Goal: Task Accomplishment & Management: Complete application form

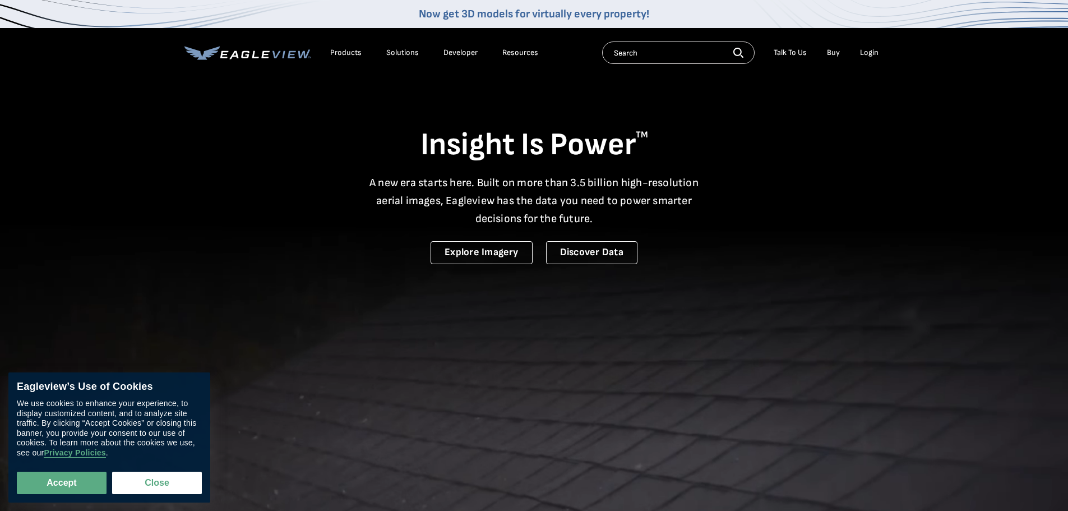
click at [871, 53] on div "Login" at bounding box center [869, 53] width 19 height 10
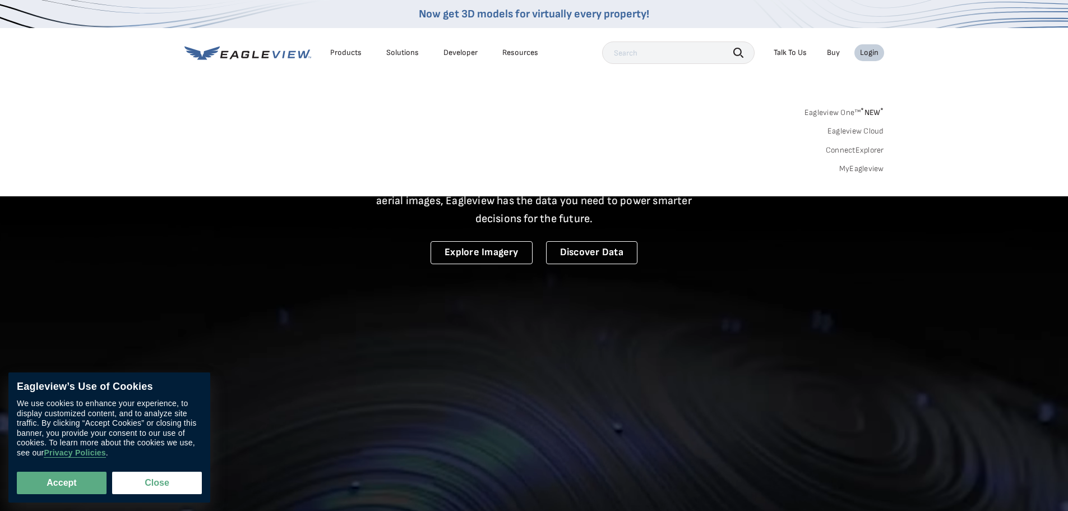
click at [845, 168] on link "MyEagleview" at bounding box center [861, 169] width 45 height 10
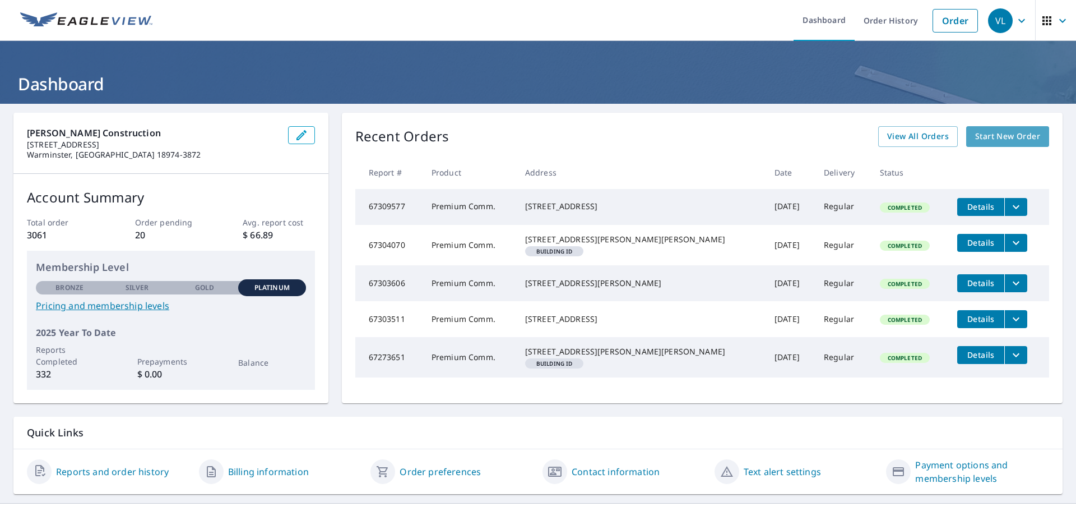
click at [1028, 134] on span "Start New Order" at bounding box center [1007, 137] width 65 height 14
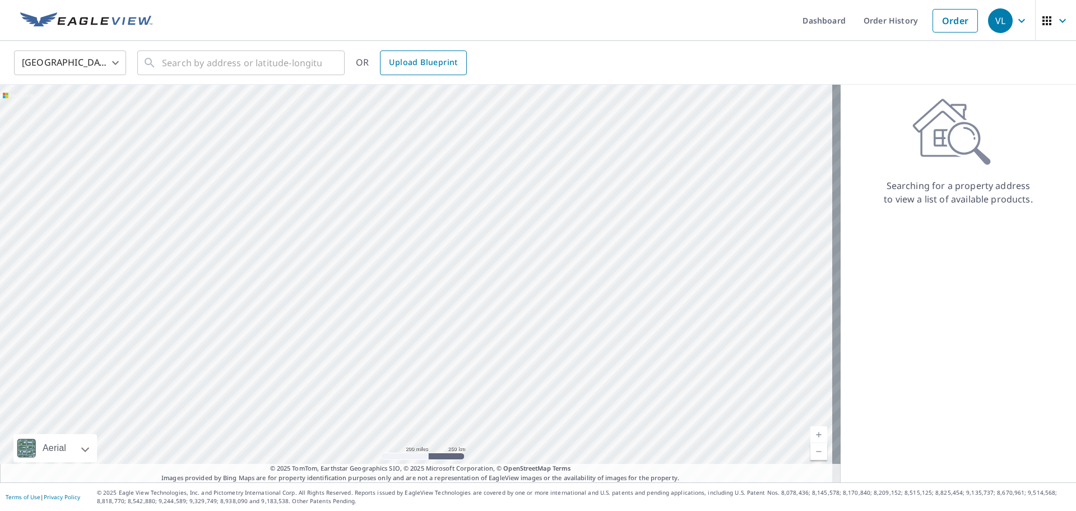
click at [405, 58] on span "Upload Blueprint" at bounding box center [423, 63] width 68 height 14
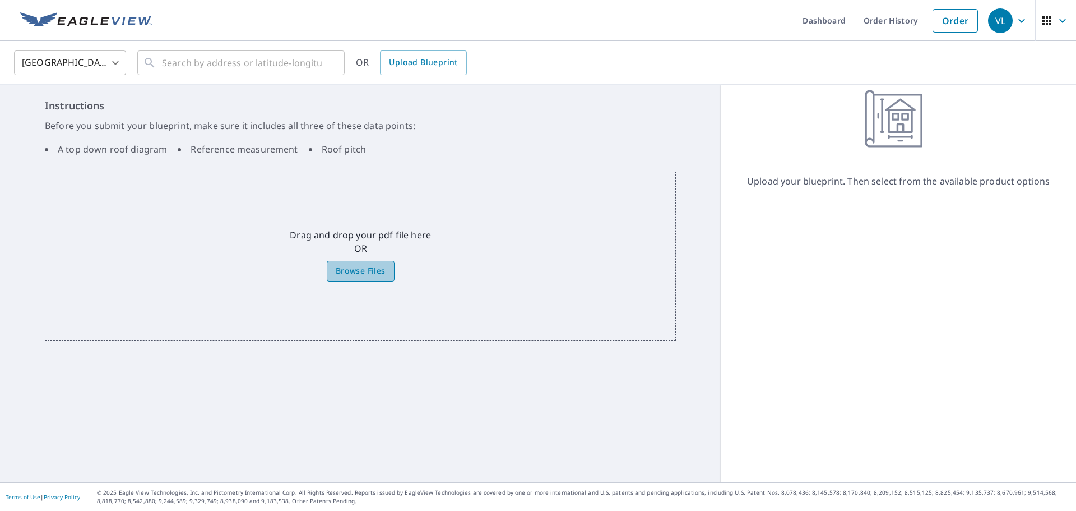
click at [375, 275] on span "Browse Files" at bounding box center [361, 271] width 50 height 14
click at [0, 0] on input "Browse Files" at bounding box center [0, 0] width 0 height 0
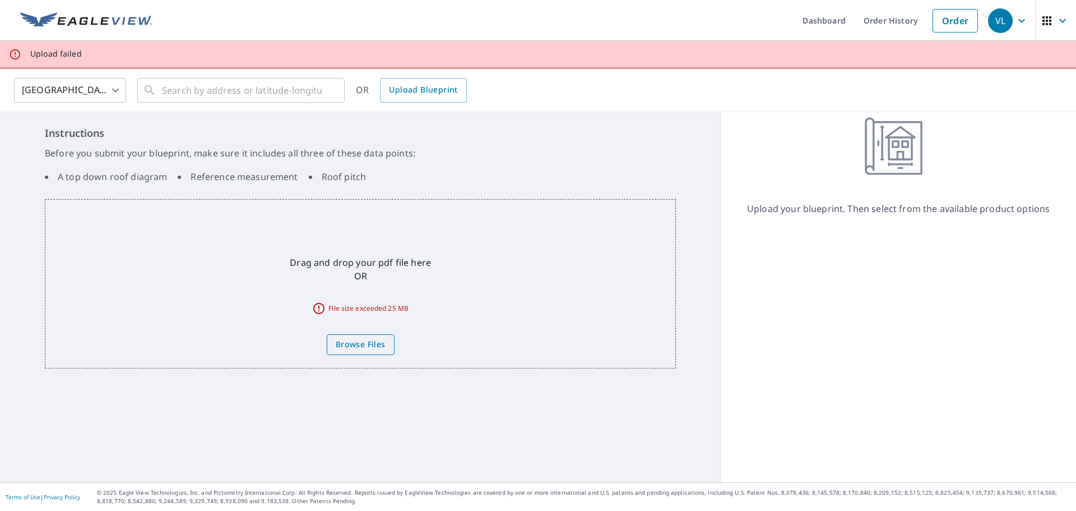
click at [358, 341] on span "Browse Files" at bounding box center [361, 344] width 50 height 14
click at [0, 0] on input "Browse Files" at bounding box center [0, 0] width 0 height 0
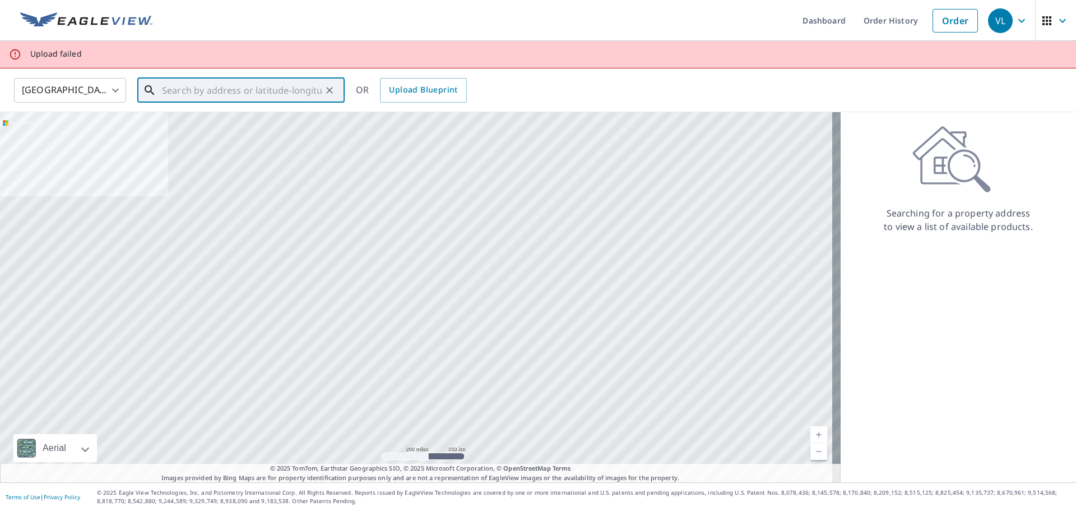
drag, startPoint x: 271, startPoint y: 97, endPoint x: 309, endPoint y: 98, distance: 37.6
click at [272, 97] on input "text" at bounding box center [242, 90] width 160 height 31
click at [409, 95] on span "Upload Blueprint" at bounding box center [423, 90] width 68 height 14
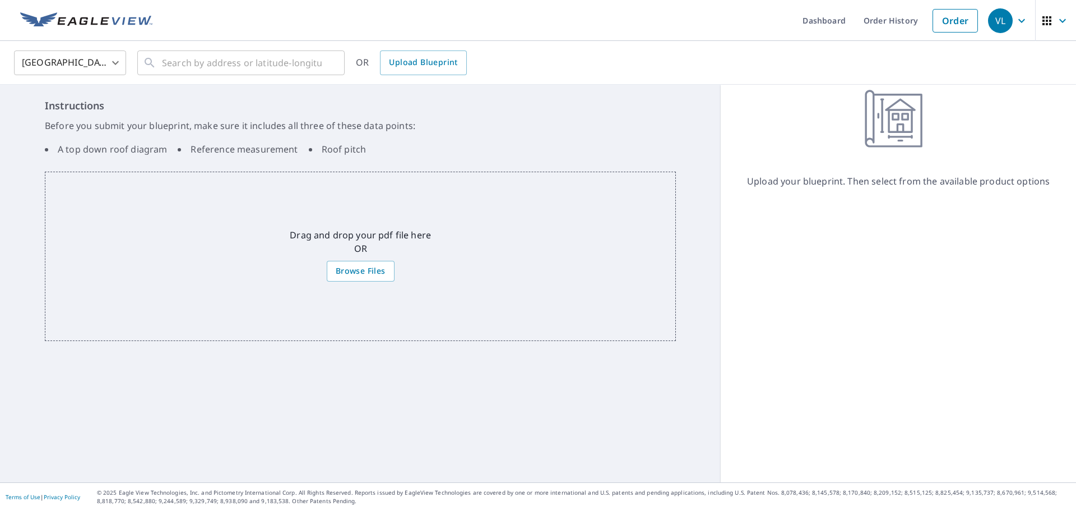
click at [348, 281] on div "Drag and drop your pdf file here OR Browse Files" at bounding box center [360, 256] width 631 height 169
click at [347, 272] on span "Browse Files" at bounding box center [361, 271] width 50 height 14
click at [0, 0] on input "Browse Files" at bounding box center [0, 0] width 0 height 0
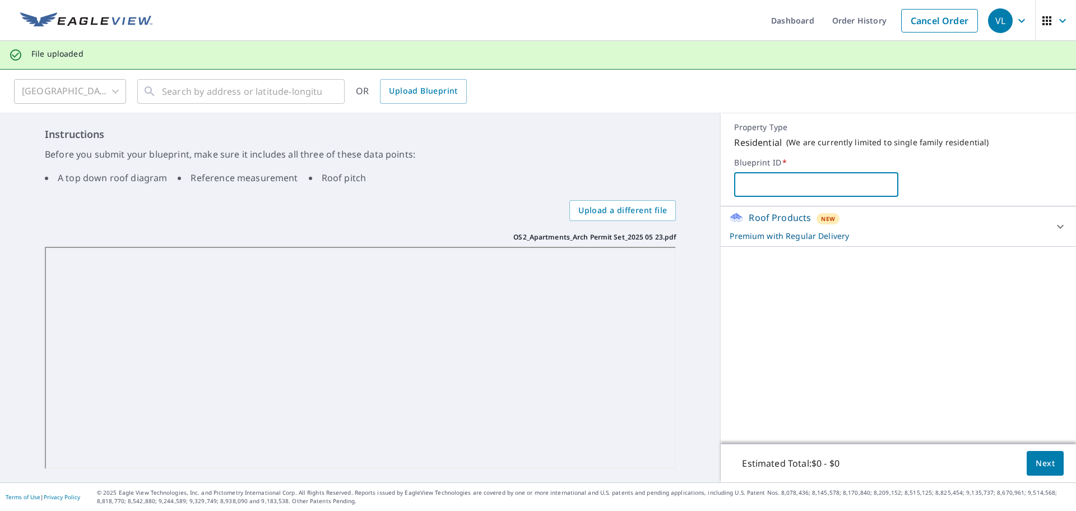
click at [848, 184] on input "text" at bounding box center [816, 184] width 164 height 31
type input "OrchardSq_Apartments"
click at [1039, 459] on span "Next" at bounding box center [1045, 463] width 19 height 14
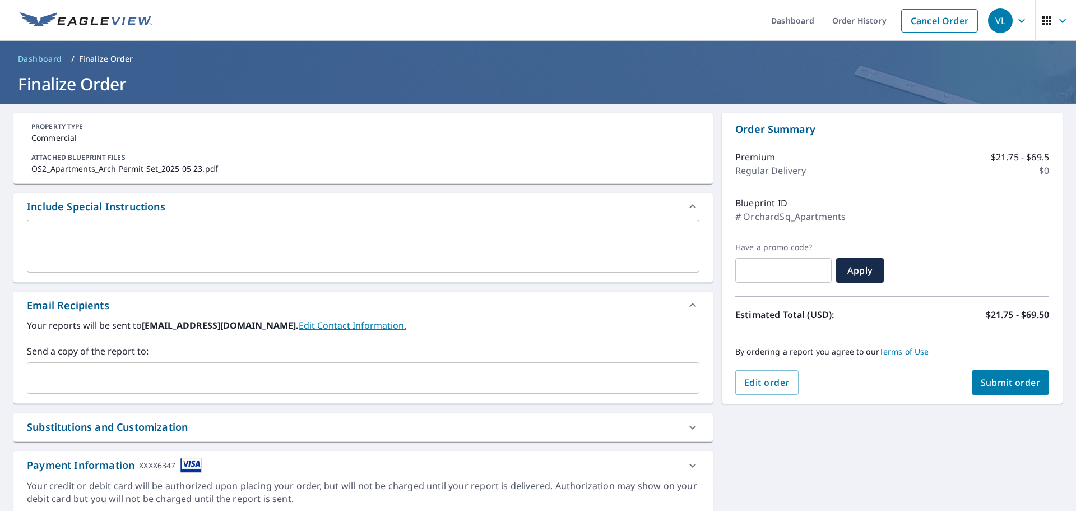
scroll to position [41, 0]
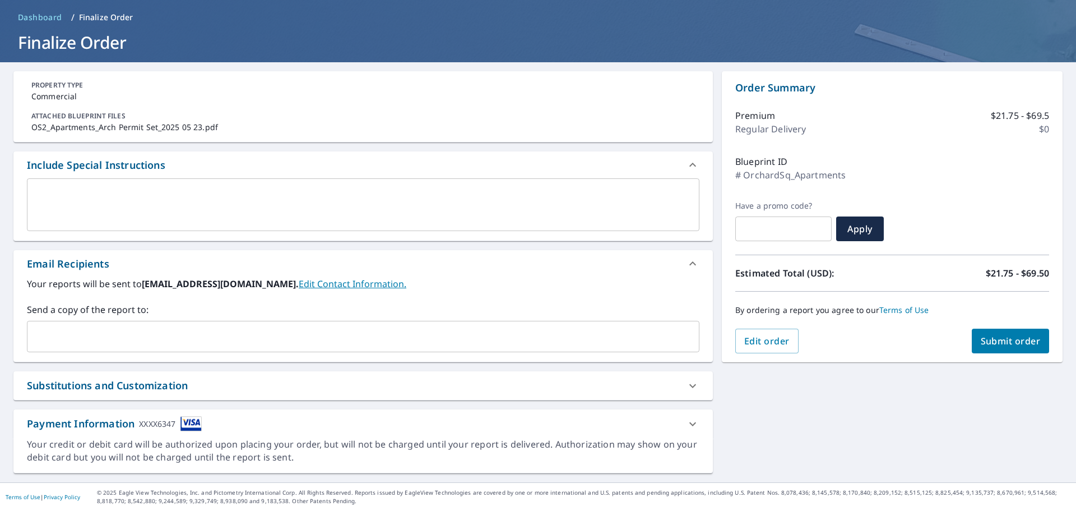
click at [428, 343] on input "text" at bounding box center [355, 336] width 646 height 21
drag, startPoint x: 1021, startPoint y: 342, endPoint x: 760, endPoint y: 316, distance: 262.6
click at [768, 317] on div "Order Summary Premium $21.75 - $69.5 Regular Delivery $0 Blueprint ID # Orchard…" at bounding box center [892, 216] width 341 height 291
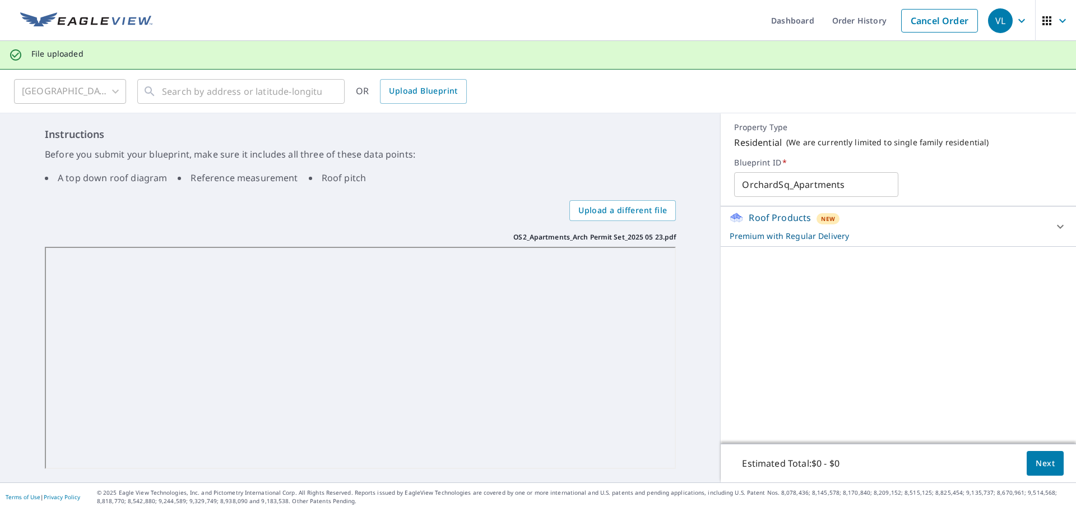
click at [808, 237] on p "Premium with Regular Delivery" at bounding box center [888, 236] width 317 height 12
click at [1004, 281] on body "VL VL Dashboard Order History Cancel Order VL File uploaded United States US ​ …" at bounding box center [538, 255] width 1076 height 511
click at [999, 278] on li "Regular $0" at bounding box center [1015, 279] width 88 height 20
click at [999, 282] on body "VL VL Dashboard Order History Cancel Order VL File uploaded United States US ​ …" at bounding box center [538, 255] width 1076 height 511
click at [999, 282] on li "Regular $0" at bounding box center [1015, 279] width 88 height 20
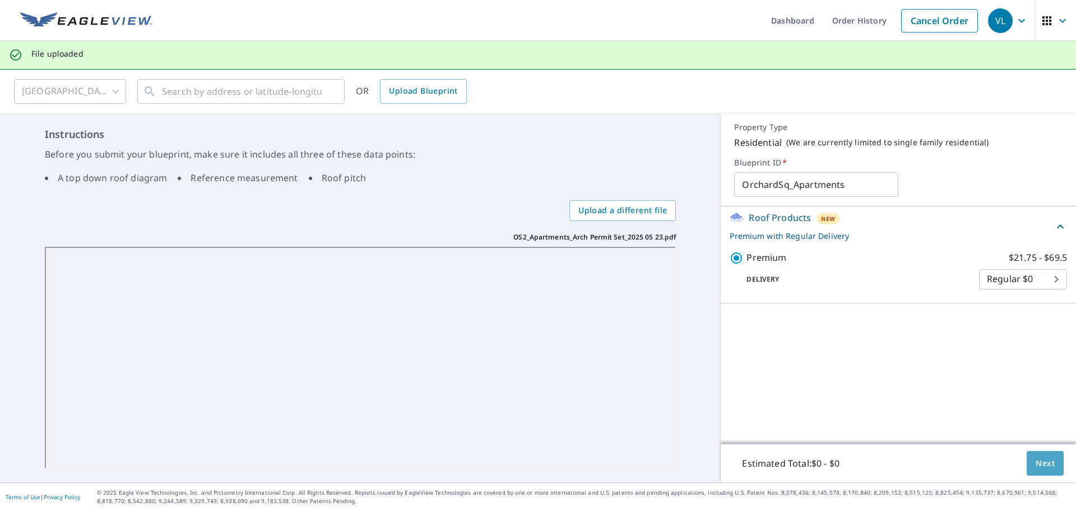
click at [1039, 458] on span "Next" at bounding box center [1045, 463] width 19 height 14
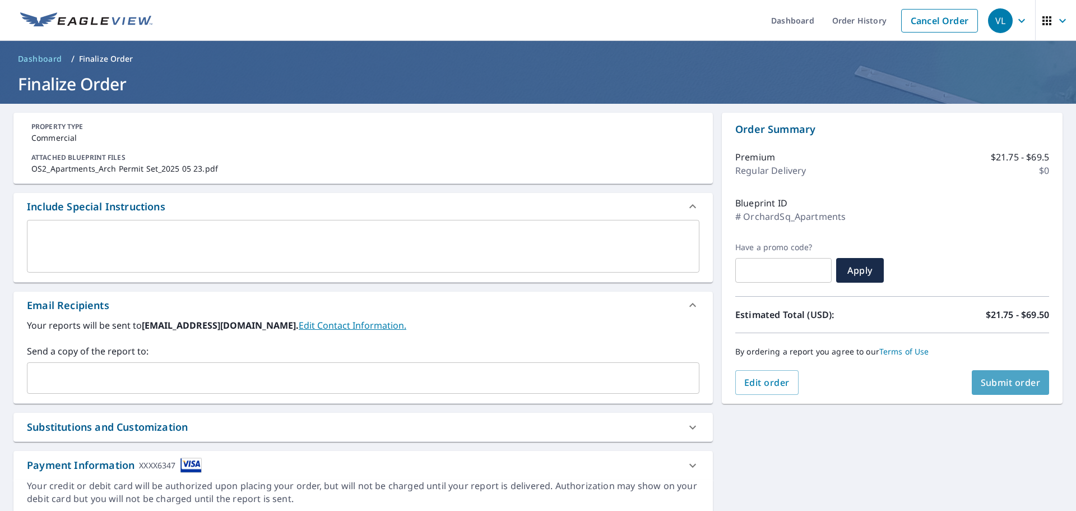
click at [1016, 387] on span "Submit order" at bounding box center [1011, 382] width 60 height 12
checkbox input "true"
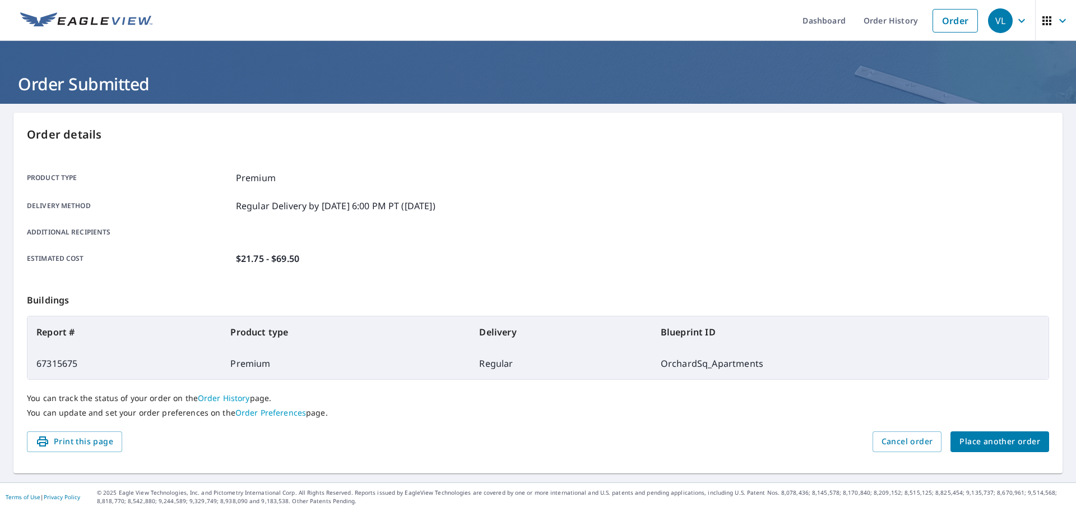
click at [960, 436] on span "Place another order" at bounding box center [1000, 441] width 81 height 14
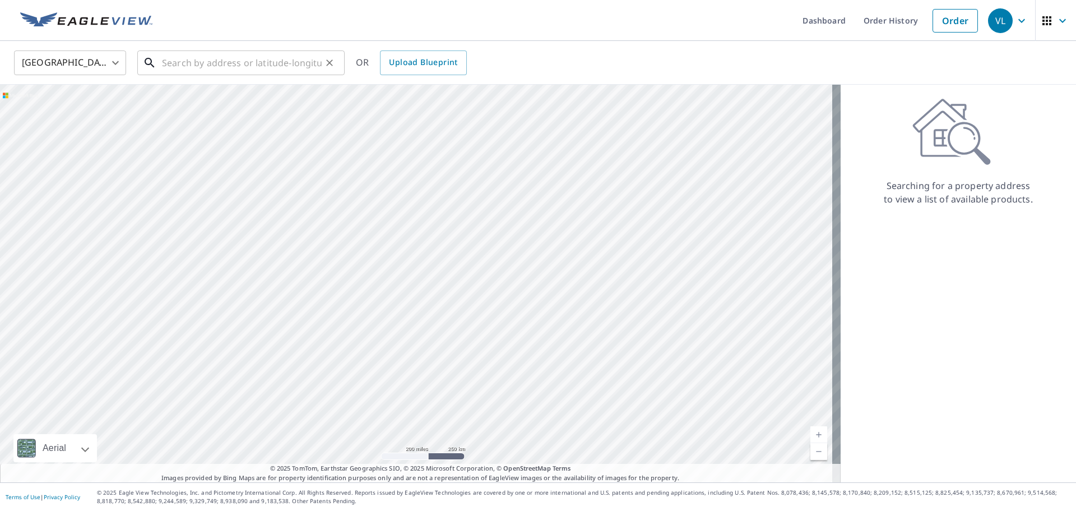
click at [233, 54] on input "text" at bounding box center [242, 62] width 160 height 31
click at [424, 61] on span "Upload Blueprint" at bounding box center [423, 63] width 68 height 14
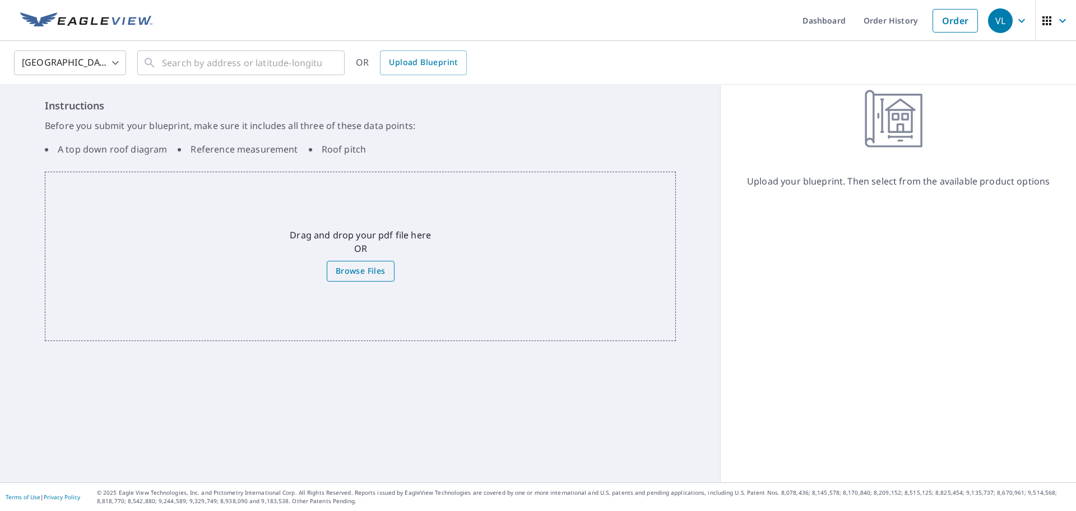
click at [362, 275] on span "Browse Files" at bounding box center [361, 271] width 50 height 14
click at [0, 0] on input "Browse Files" at bounding box center [0, 0] width 0 height 0
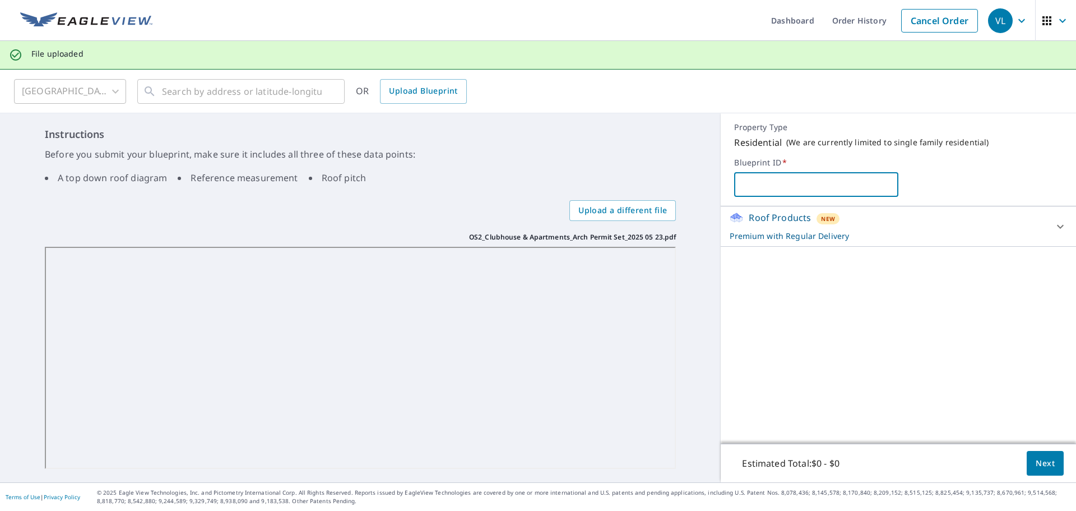
click at [752, 191] on input "text" at bounding box center [816, 184] width 164 height 31
type input "OrchardSq_Clubhouse"
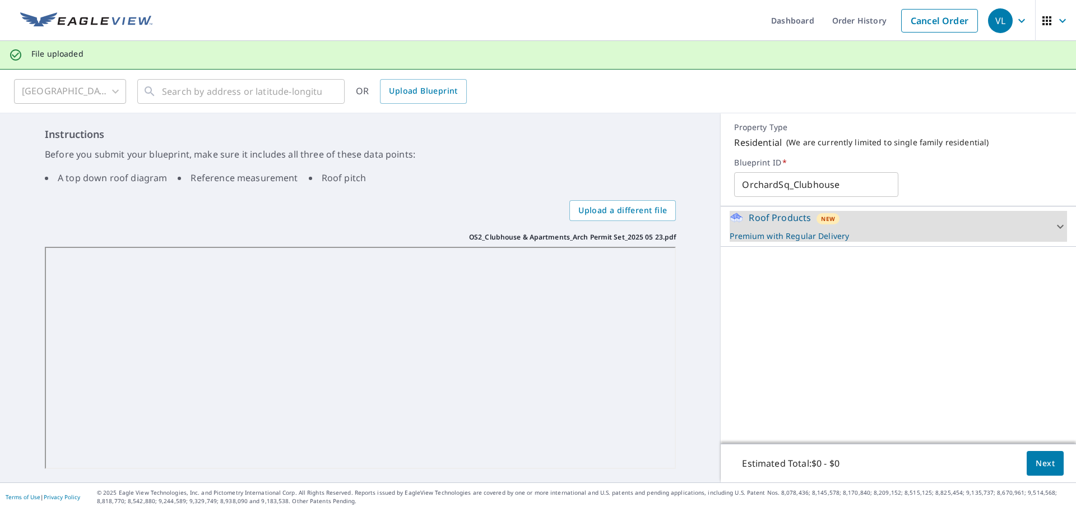
click at [1033, 470] on button "Next" at bounding box center [1045, 463] width 37 height 25
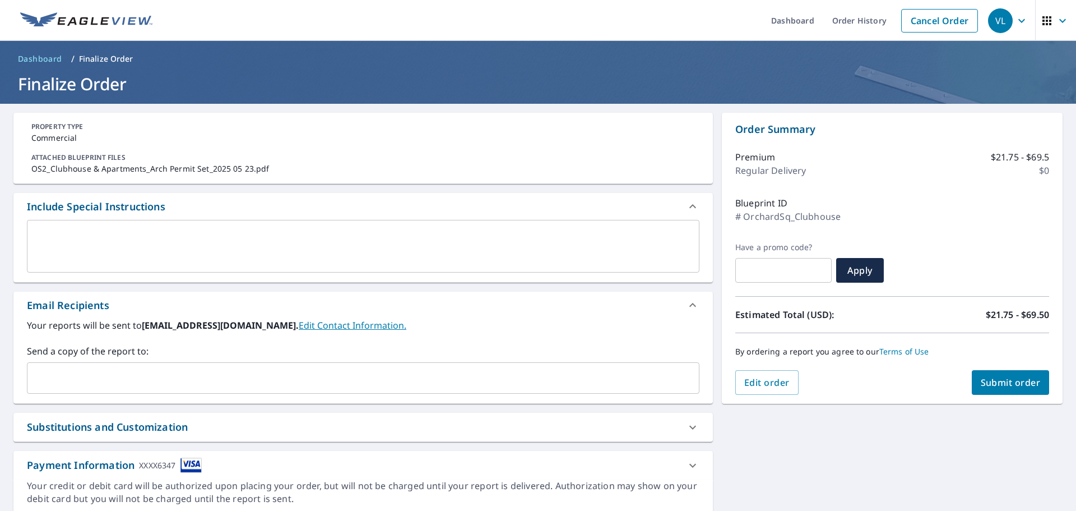
click at [987, 383] on span "Submit order" at bounding box center [1011, 382] width 60 height 12
checkbox input "true"
